Goal: Task Accomplishment & Management: Complete application form

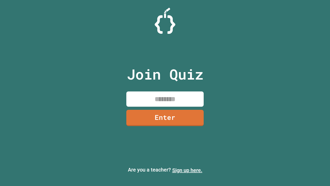
click at [187, 170] on link "Sign up here." at bounding box center [187, 170] width 30 height 6
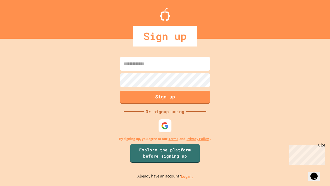
click at [187, 176] on link "Log in." at bounding box center [187, 175] width 12 height 5
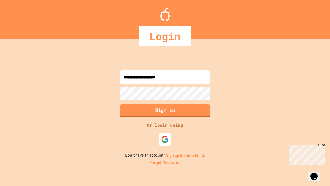
type input "**********"
